Goal: Connect with others: Connect with other users

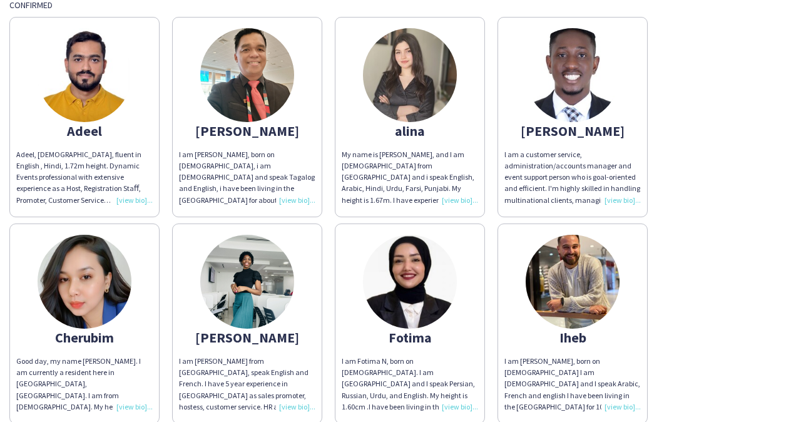
scroll to position [662, 0]
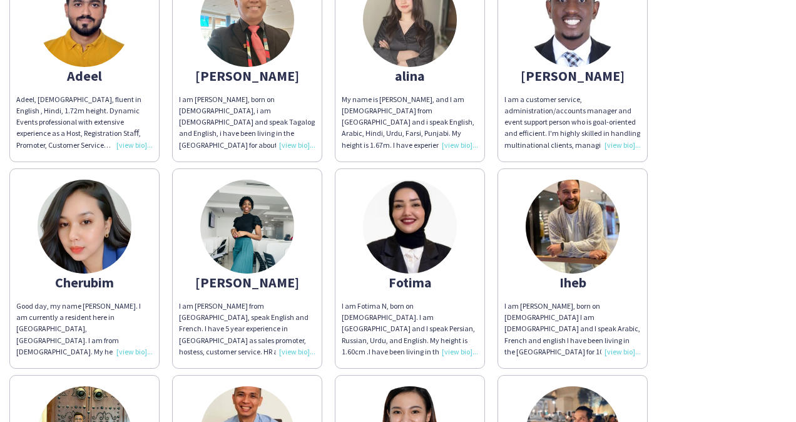
click at [127, 293] on app-share-pages-crew-card "Cherubim Good day, my name [PERSON_NAME]. I am currently a resident here in [GE…" at bounding box center [84, 268] width 150 height 200
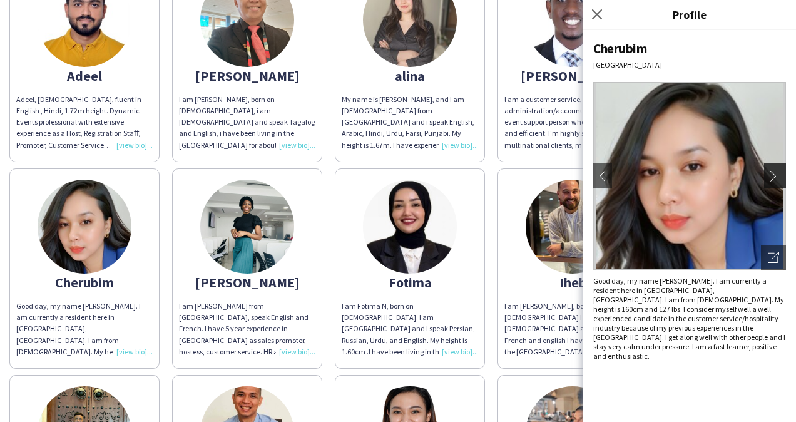
click at [771, 173] on app-icon "chevron-right" at bounding box center [776, 175] width 18 height 11
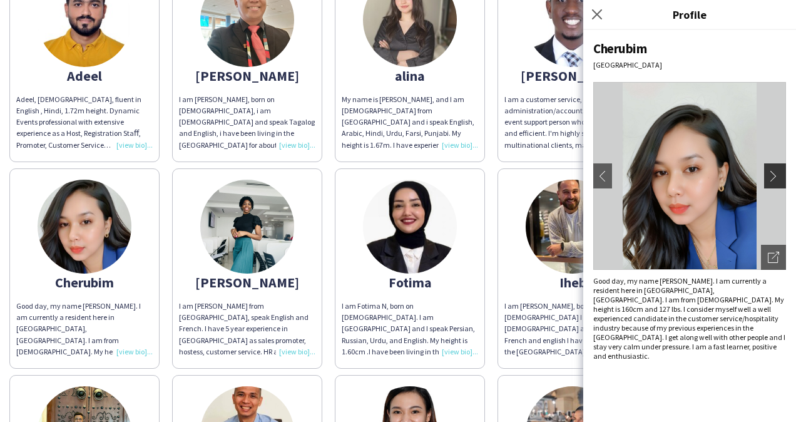
click at [774, 176] on app-icon "chevron-right" at bounding box center [776, 175] width 18 height 11
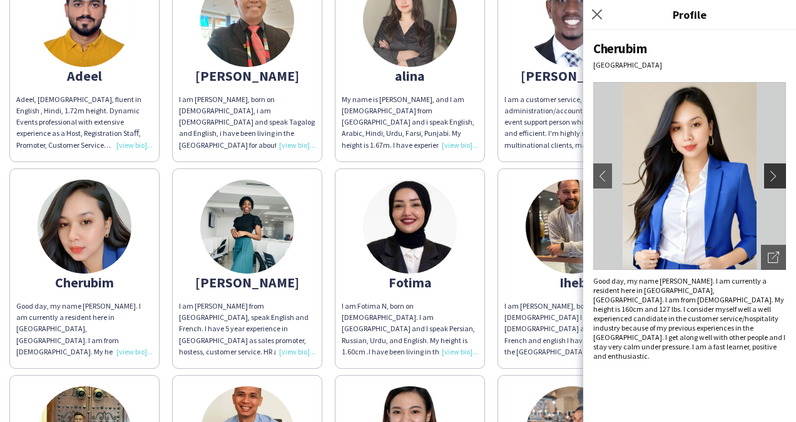
click at [774, 176] on app-icon "chevron-right" at bounding box center [776, 175] width 18 height 11
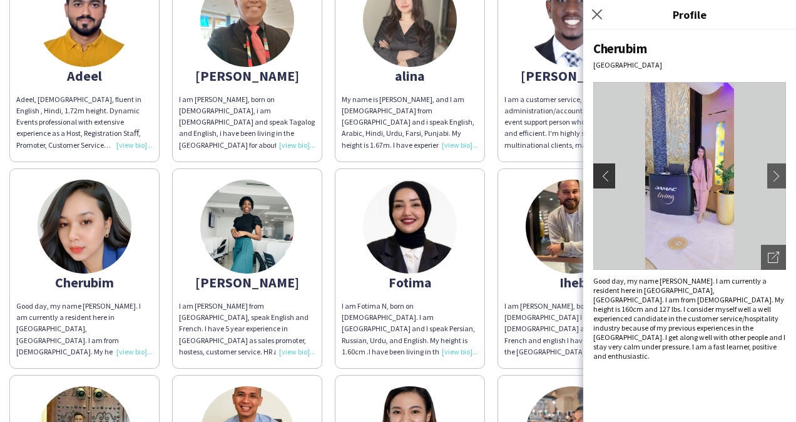
click at [614, 174] on button "chevron-left" at bounding box center [602, 175] width 25 height 25
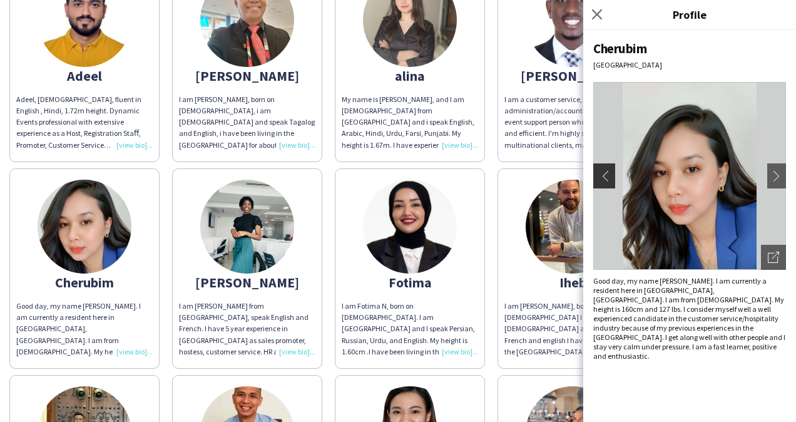
click at [614, 174] on button "chevron-left" at bounding box center [602, 175] width 25 height 25
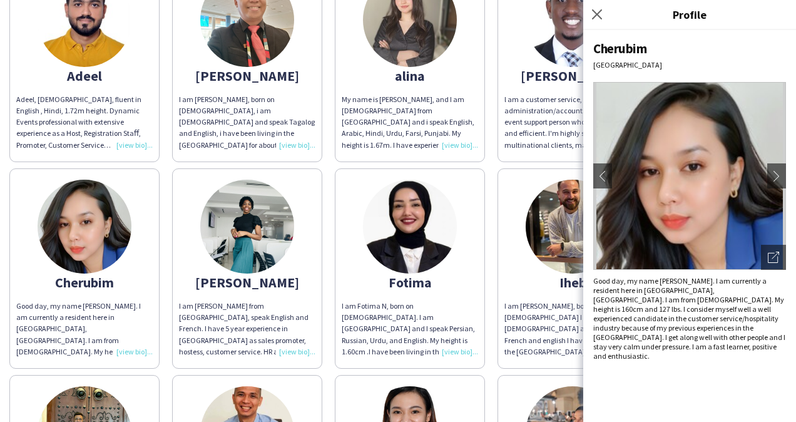
click at [0, 269] on html "UPU 2025 From [DATE] to [DATE] Supervisor Confirmed Amr I am [GEOGRAPHIC_DATA],…" at bounding box center [398, 211] width 796 height 422
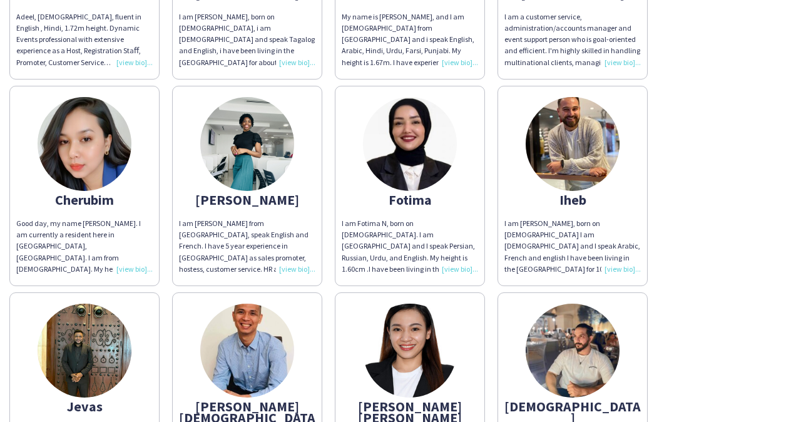
scroll to position [734, 0]
